Goal: Task Accomplishment & Management: Use online tool/utility

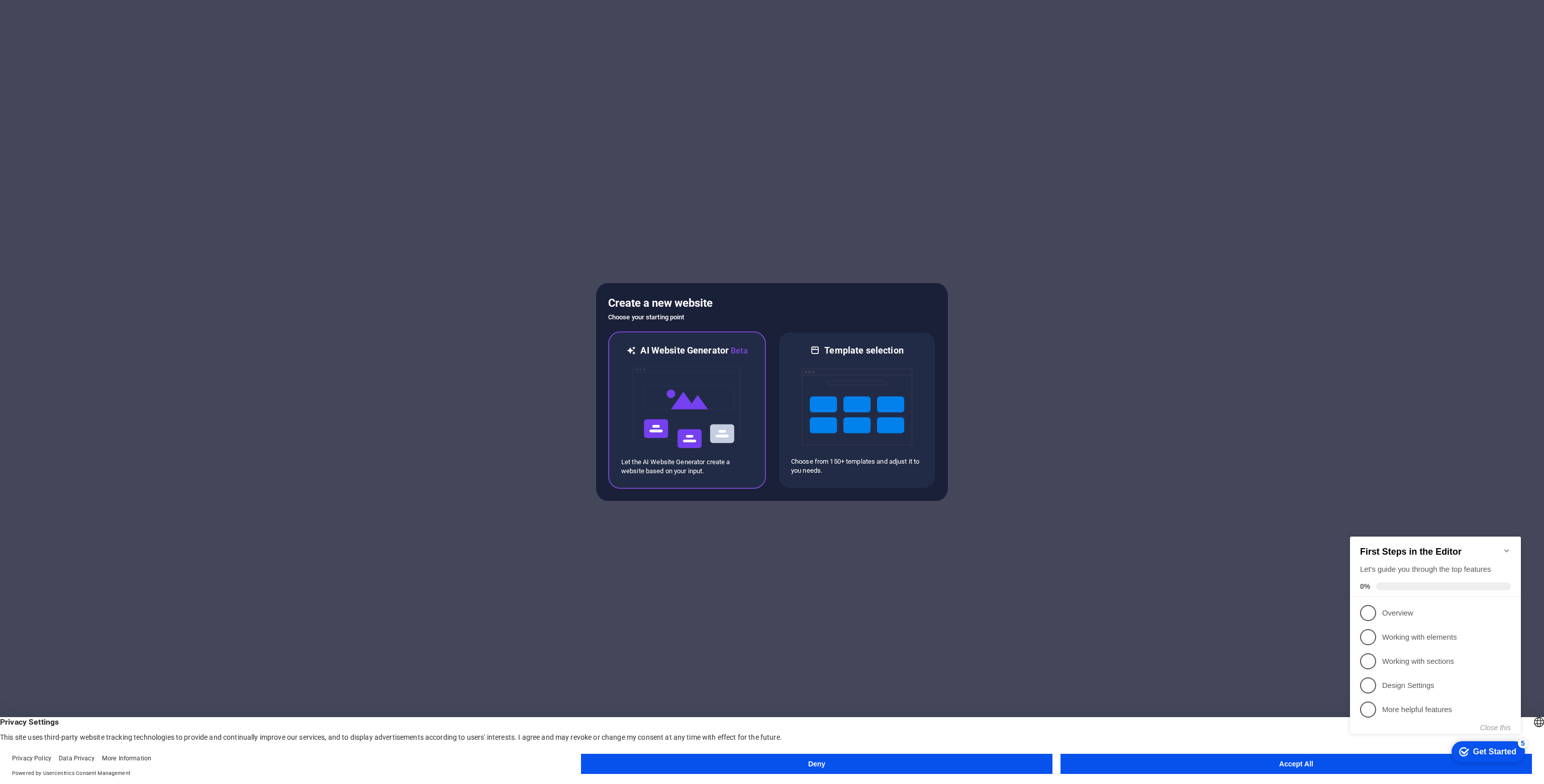
click at [698, 420] on img at bounding box center [687, 407] width 111 height 101
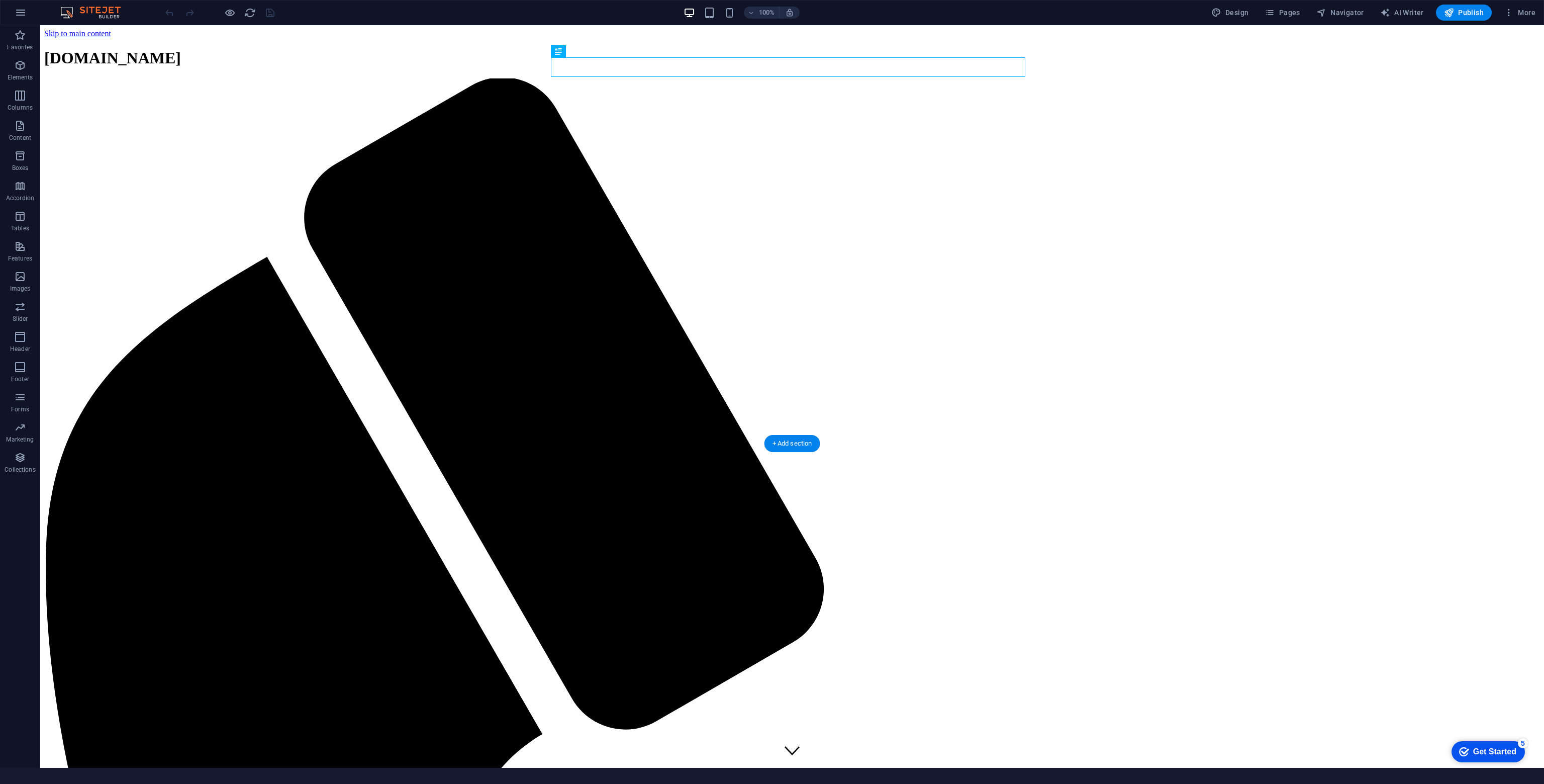
scroll to position [502, 0]
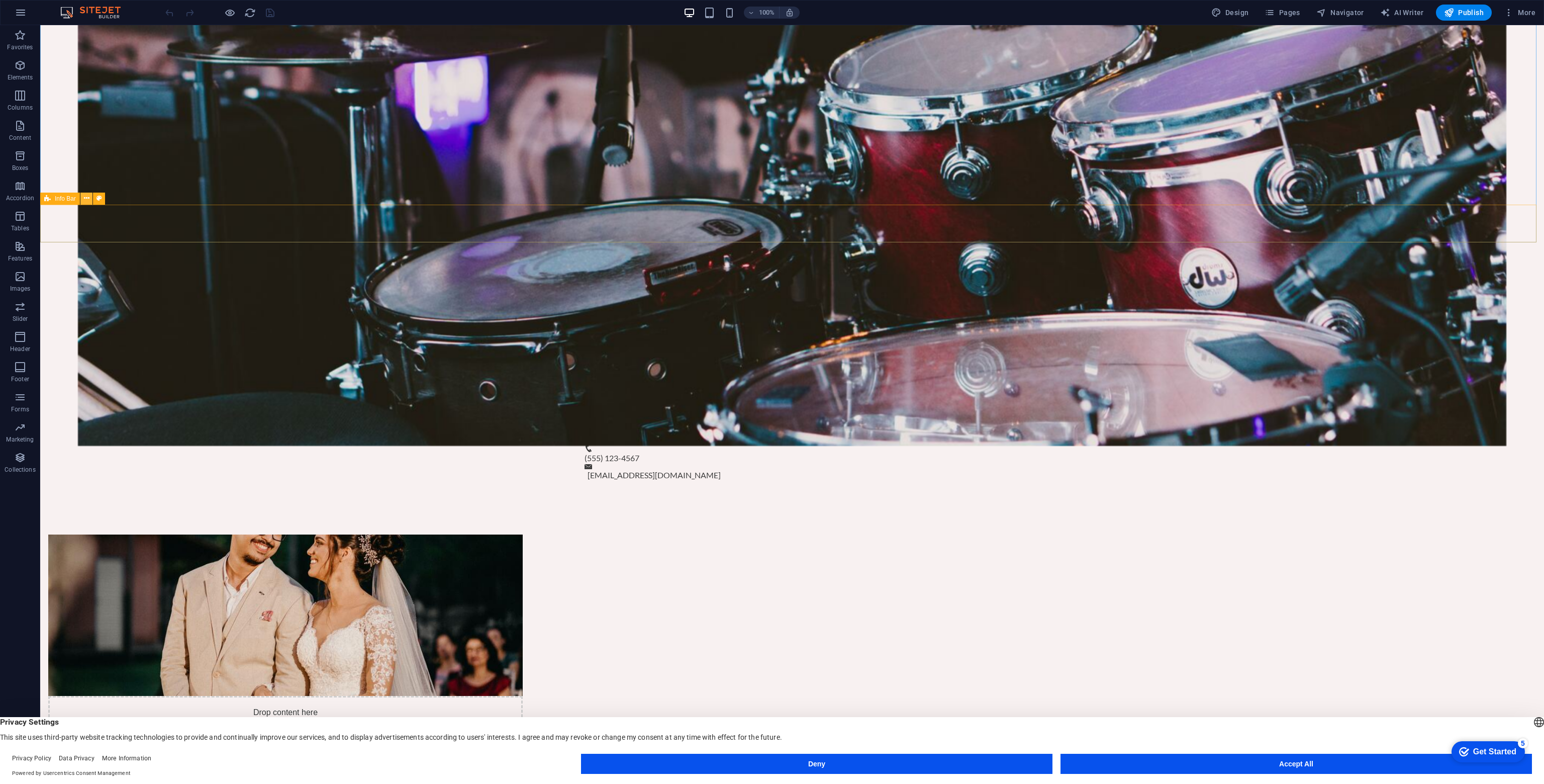
click at [88, 197] on icon at bounding box center [86, 198] width 5 height 11
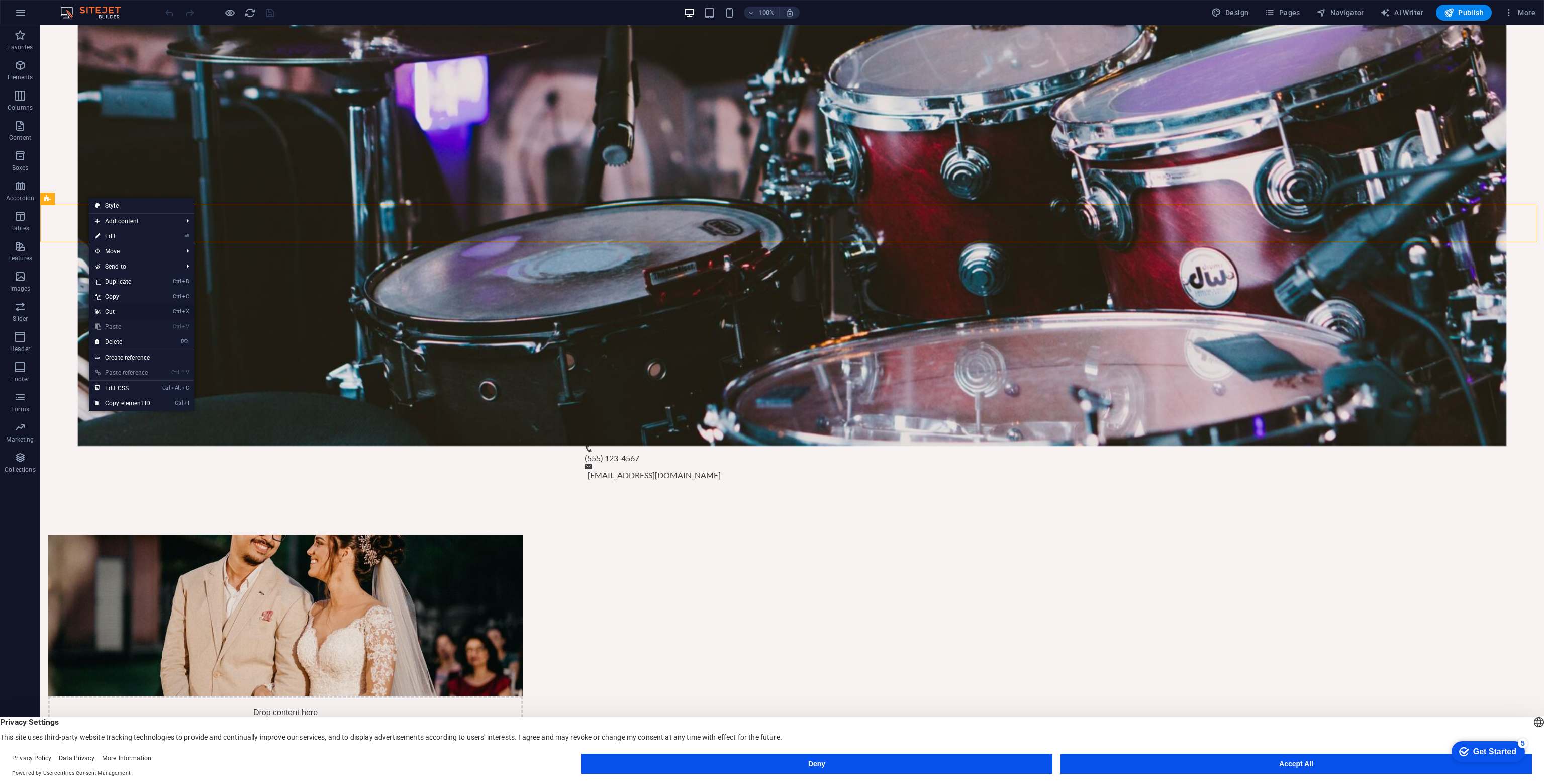
click at [131, 311] on link "Ctrl X Cut" at bounding box center [122, 311] width 68 height 15
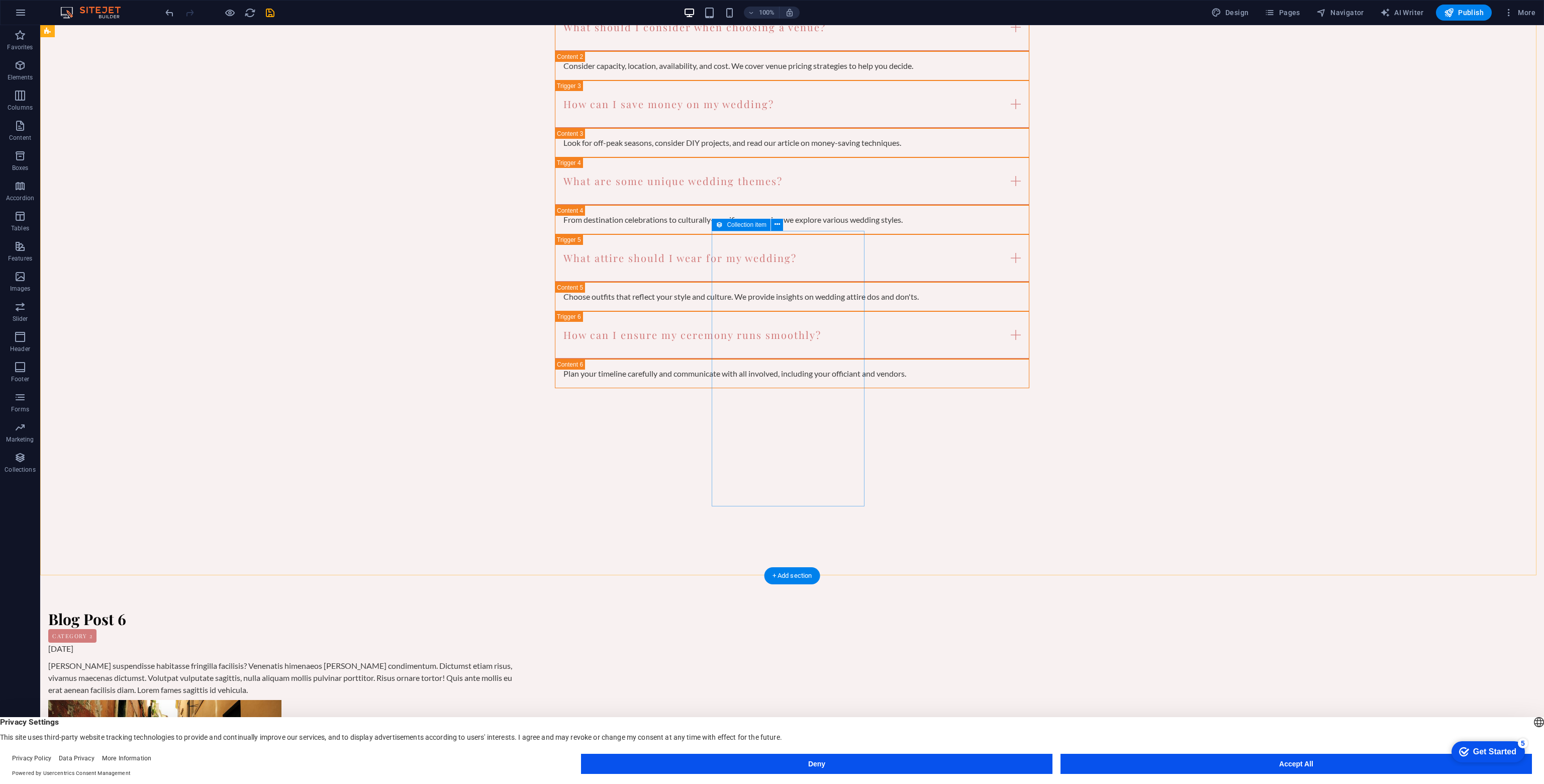
scroll to position [1615, 0]
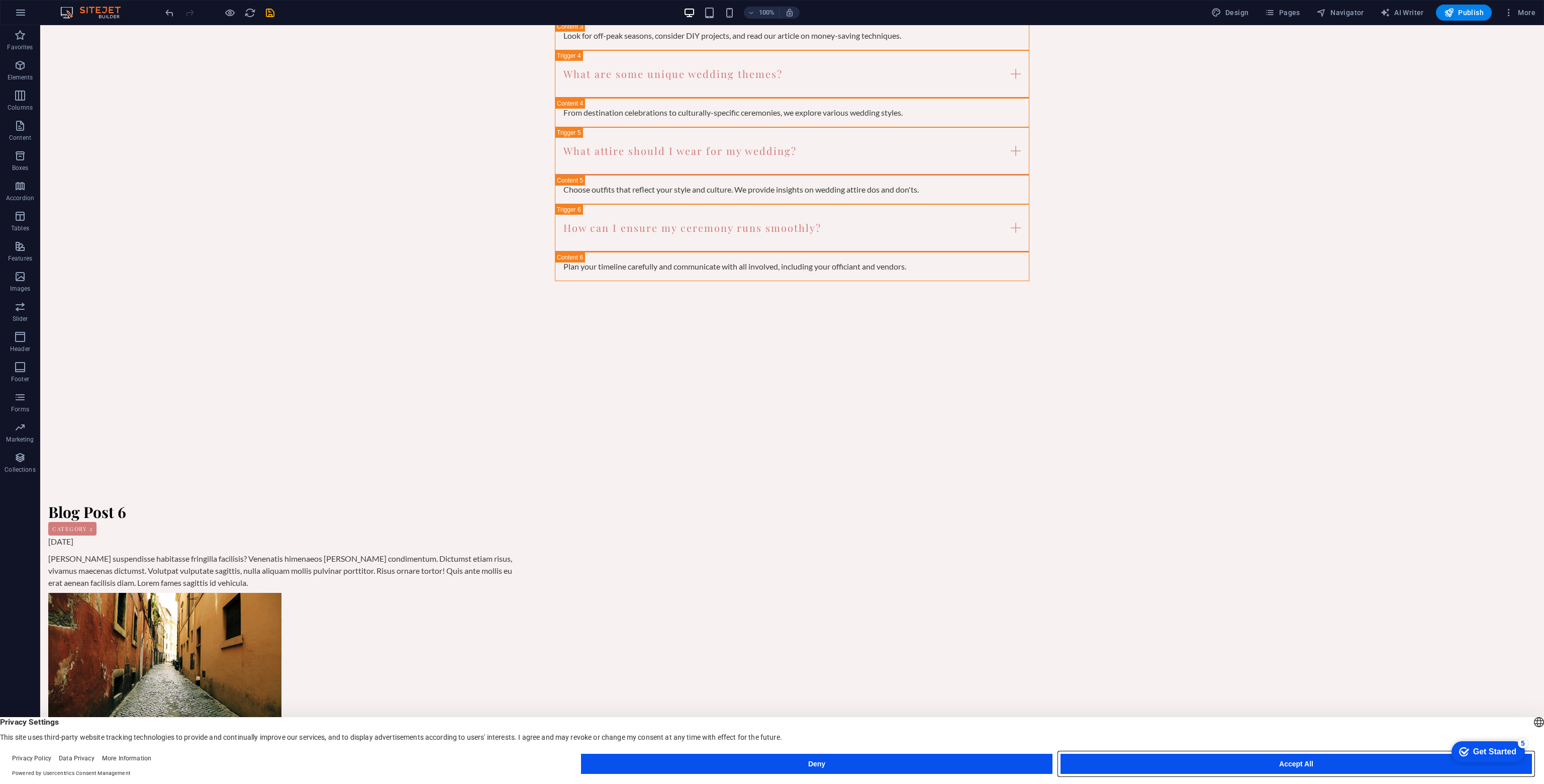
click at [1242, 765] on button "Accept All" at bounding box center [1296, 763] width 472 height 20
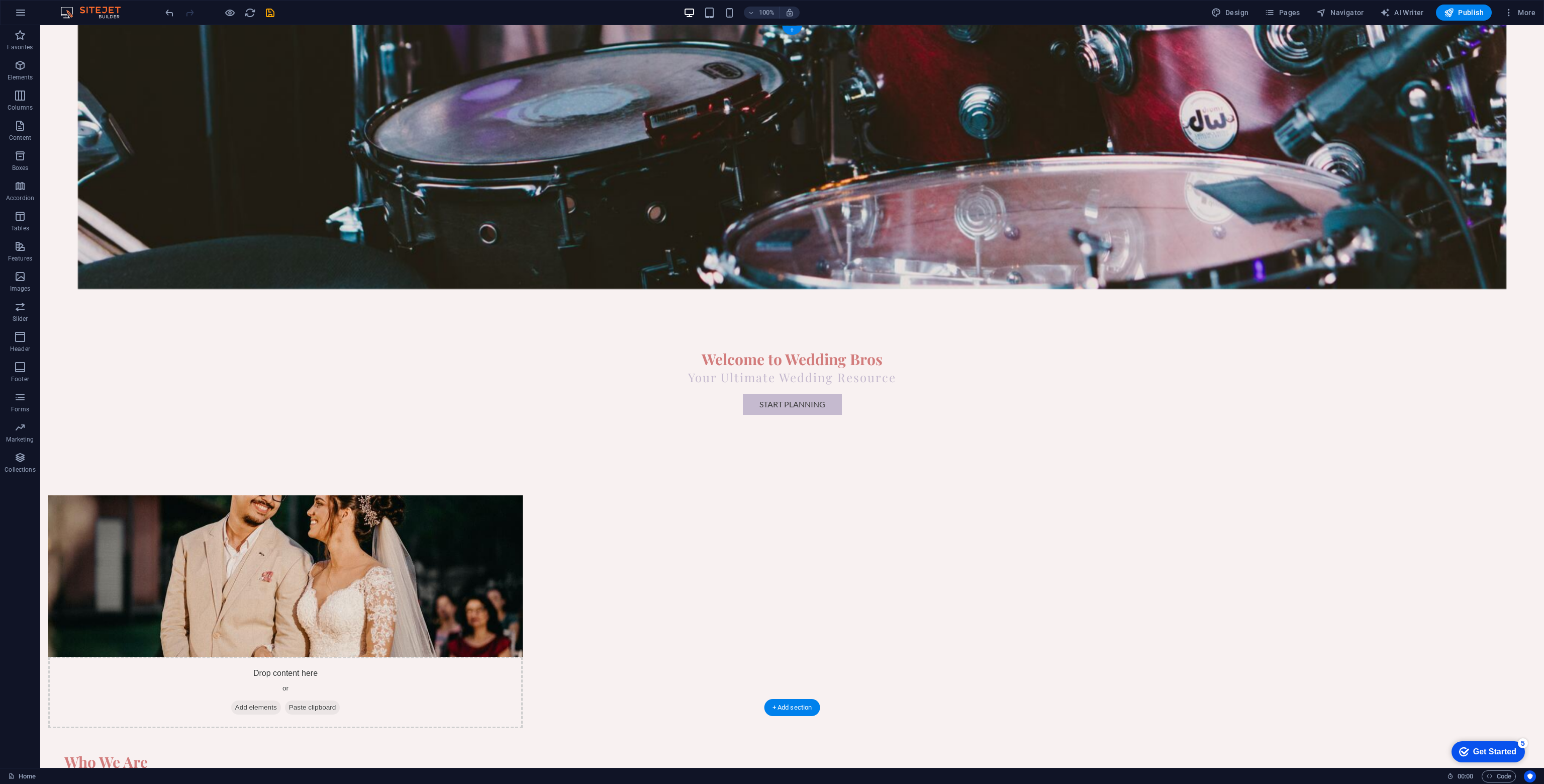
scroll to position [0, 0]
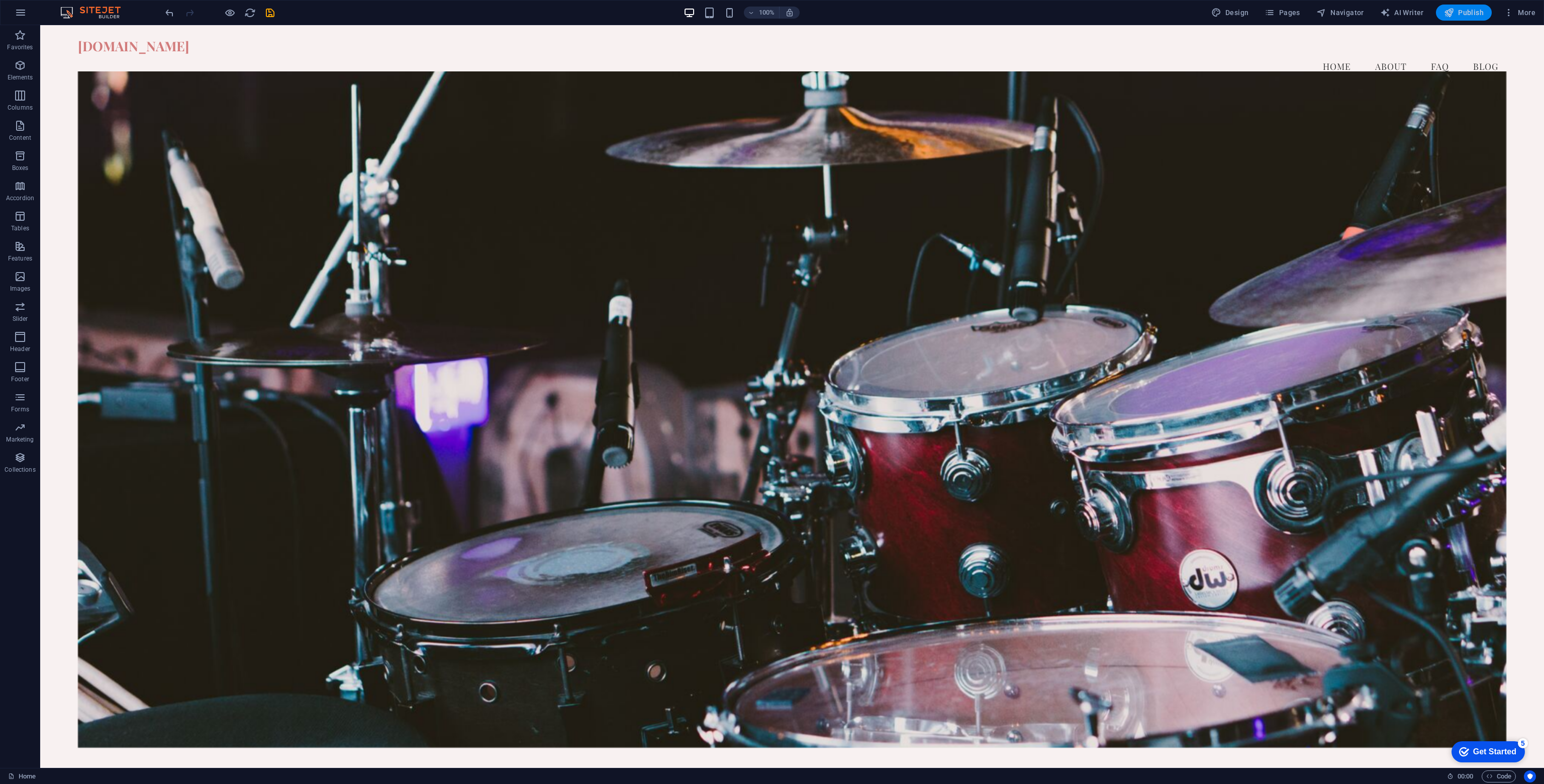
click at [1458, 14] on span "Publish" at bounding box center [1464, 12] width 40 height 10
